Goal: Transaction & Acquisition: Book appointment/travel/reservation

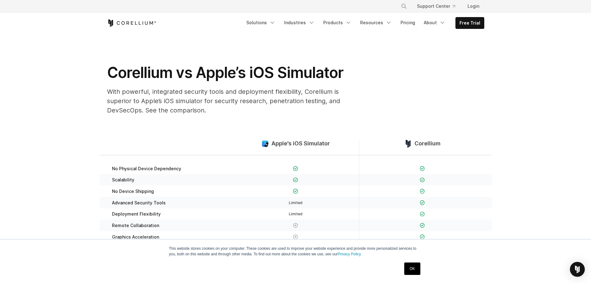
click at [416, 264] on link "OK" at bounding box center [412, 268] width 16 height 12
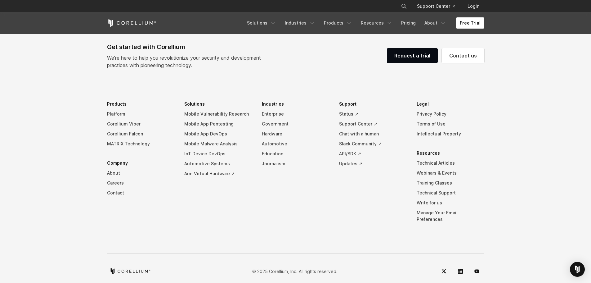
scroll to position [1449, 0]
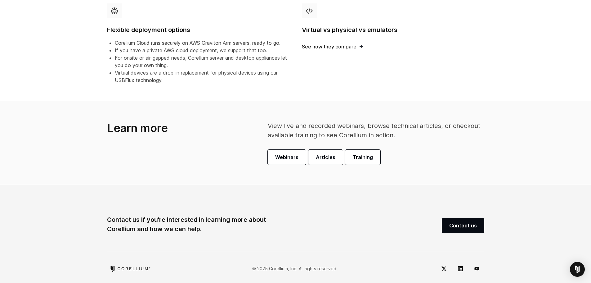
scroll to position [354, 0]
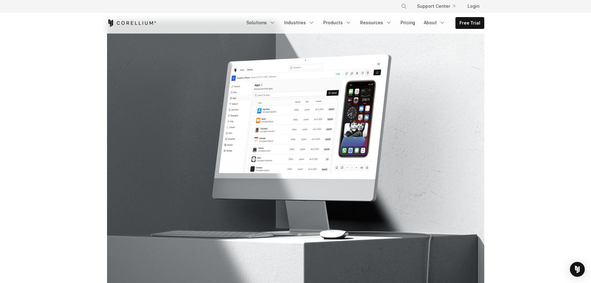
scroll to position [93, 0]
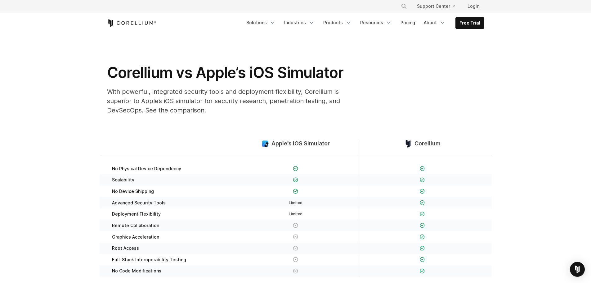
click at [299, 148] on div "Apple's iOS Simulator" at bounding box center [295, 147] width 127 height 15
click at [300, 142] on span "Apple's iOS Simulator" at bounding box center [301, 143] width 58 height 7
click at [420, 142] on span "Corellium" at bounding box center [428, 143] width 26 height 7
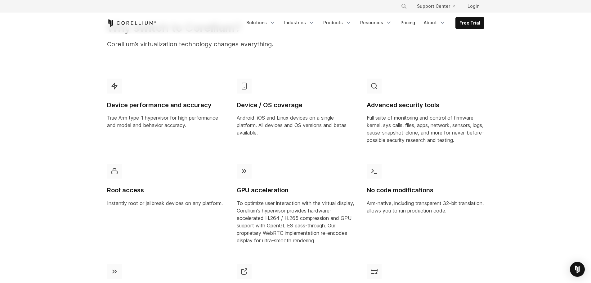
scroll to position [310, 0]
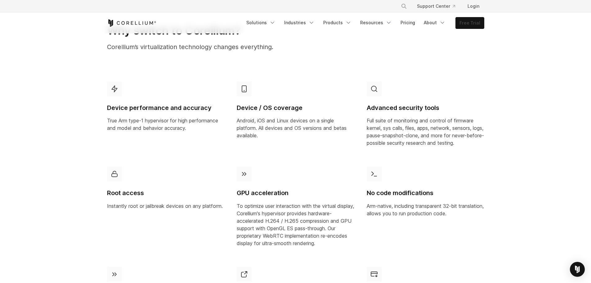
click at [476, 20] on link "Free Trial" at bounding box center [470, 22] width 28 height 11
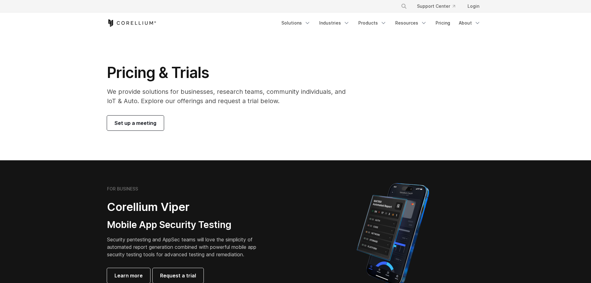
click at [145, 119] on span "Set up a meeting" at bounding box center [136, 122] width 42 height 7
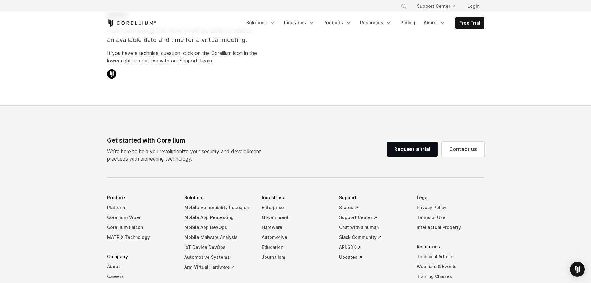
scroll to position [124, 0]
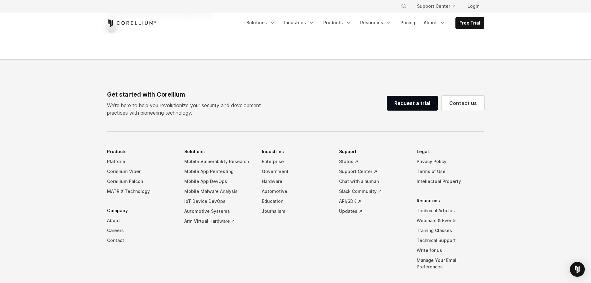
select select "**"
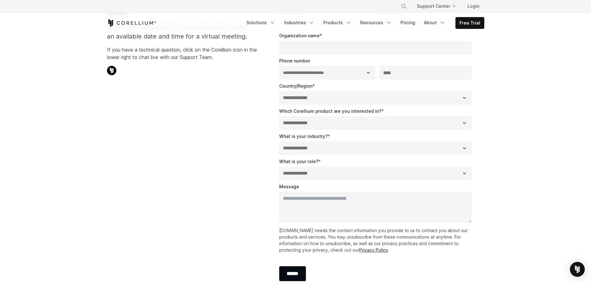
scroll to position [0, 0]
